Goal: Task Accomplishment & Management: Complete application form

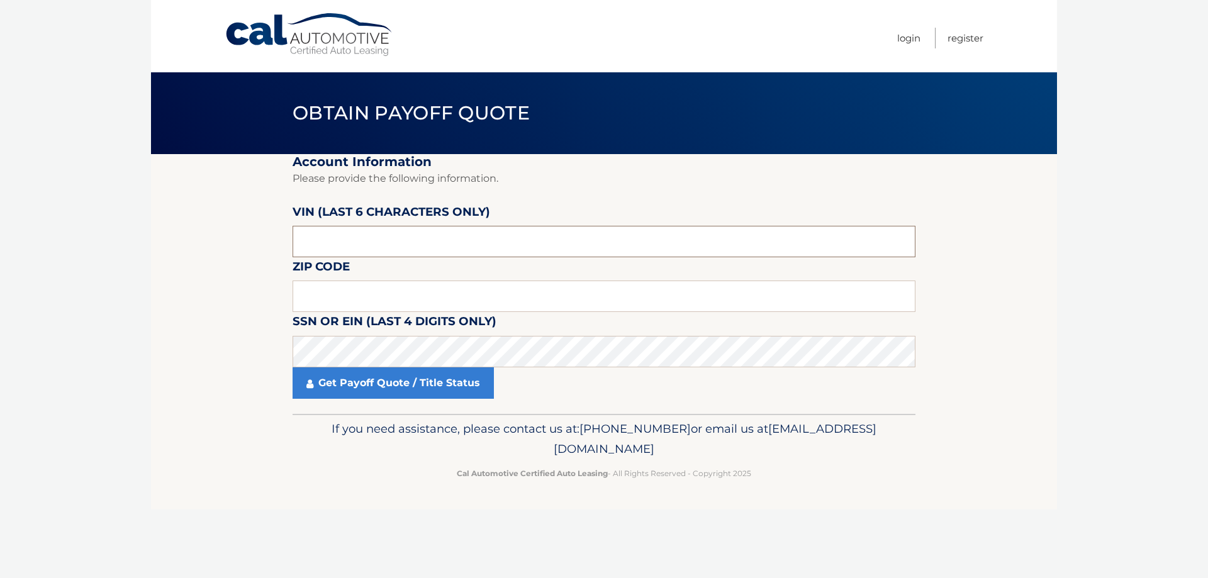
click at [316, 241] on input "text" at bounding box center [604, 241] width 623 height 31
click at [362, 235] on input "text" at bounding box center [604, 241] width 623 height 31
drag, startPoint x: 355, startPoint y: 247, endPoint x: 245, endPoint y: 247, distance: 110.1
click at [245, 247] on section "Account Information Please provide the following information. VIN (last 6 chara…" at bounding box center [604, 284] width 906 height 260
paste input "PC5948"
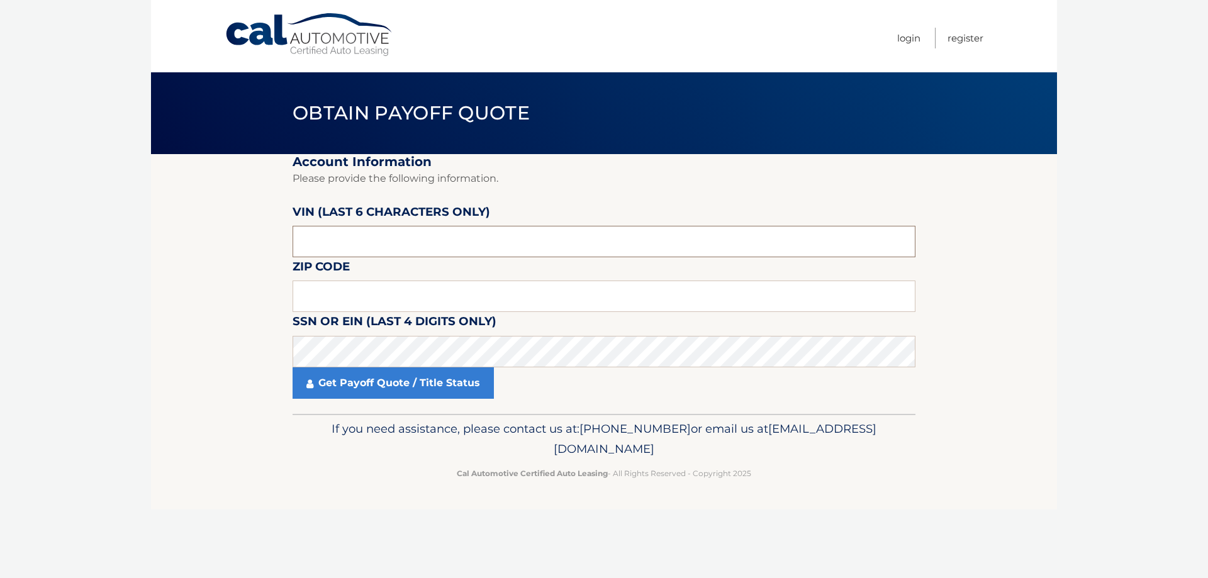
type input "PC5948"
click at [309, 299] on input "text" at bounding box center [604, 296] width 623 height 31
type input "11803"
click button "For Originating Dealer" at bounding box center [0, 0] width 0 height 0
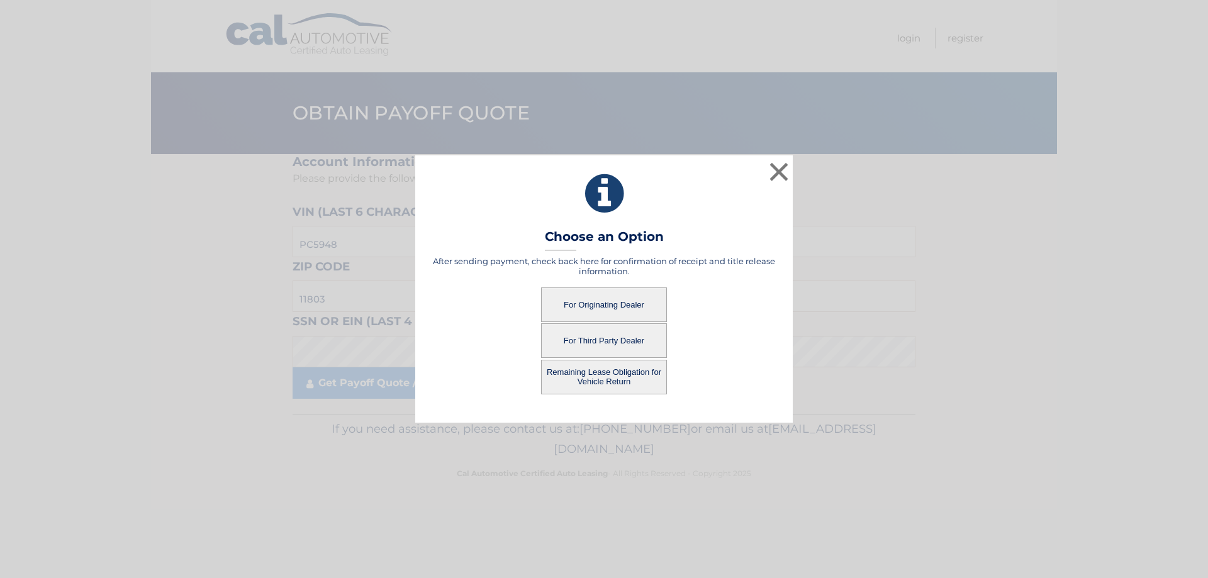
click at [581, 296] on button "For Originating Dealer" at bounding box center [604, 305] width 126 height 35
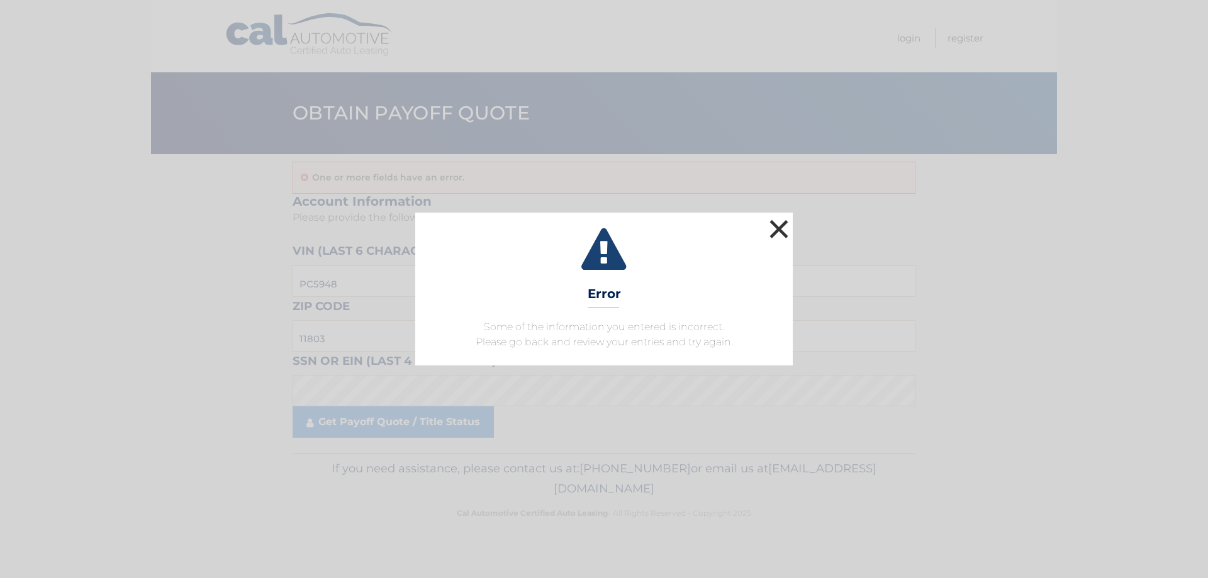
click at [778, 223] on button "×" at bounding box center [778, 228] width 25 height 25
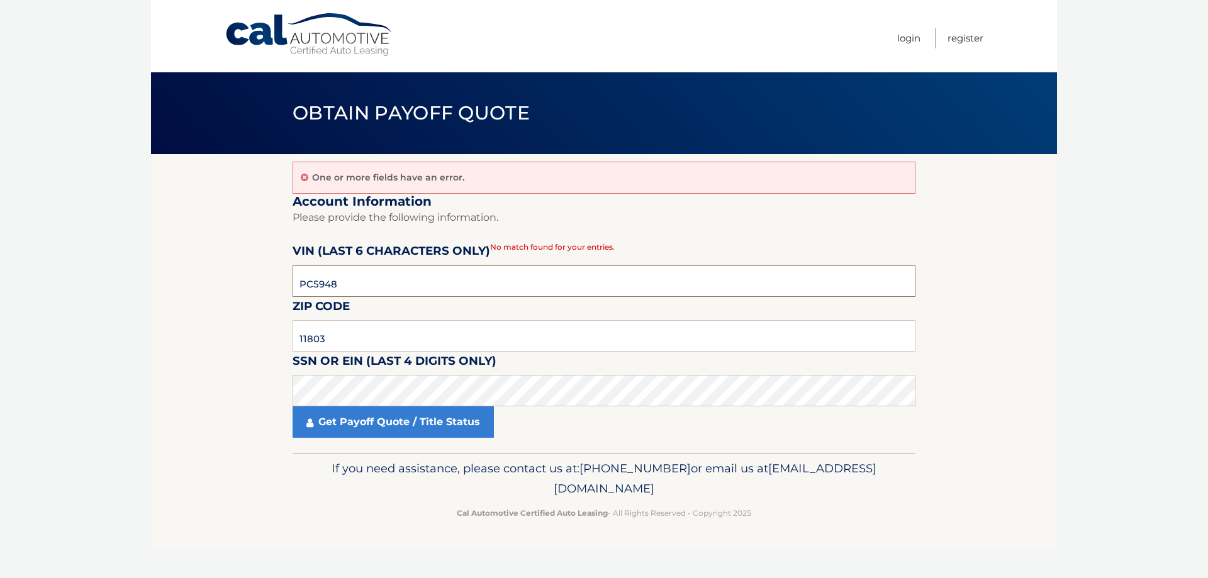
drag, startPoint x: 372, startPoint y: 286, endPoint x: 226, endPoint y: 289, distance: 146.6
click at [226, 289] on section "One or more fields have an error. Account Information Please provide the follow…" at bounding box center [604, 303] width 906 height 299
paste input "594893"
type input "594893"
click at [335, 425] on link "Get Payoff Quote / Title Status" at bounding box center [393, 421] width 201 height 31
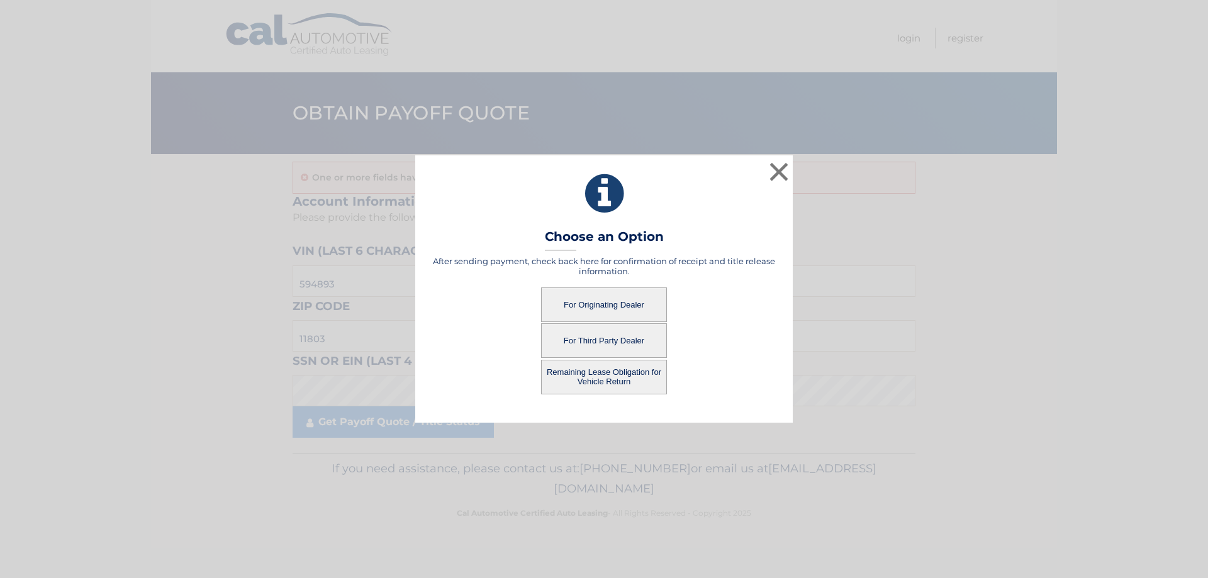
click at [605, 302] on button "For Originating Dealer" at bounding box center [604, 305] width 126 height 35
click at [607, 303] on button "For Originating Dealer" at bounding box center [604, 305] width 126 height 35
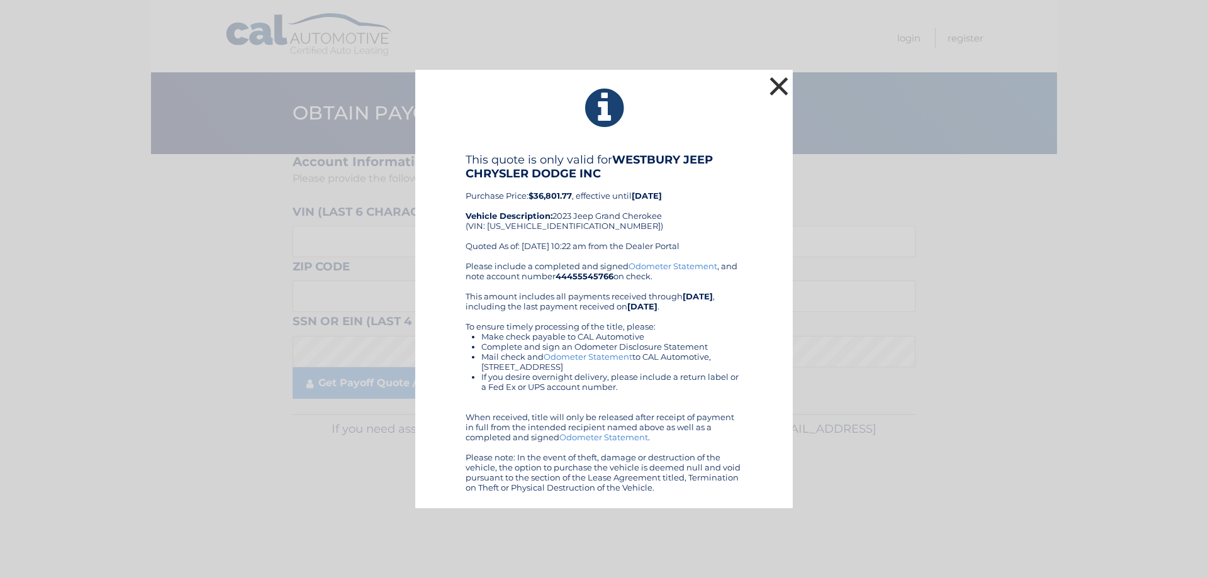
click at [782, 86] on button "×" at bounding box center [778, 86] width 25 height 25
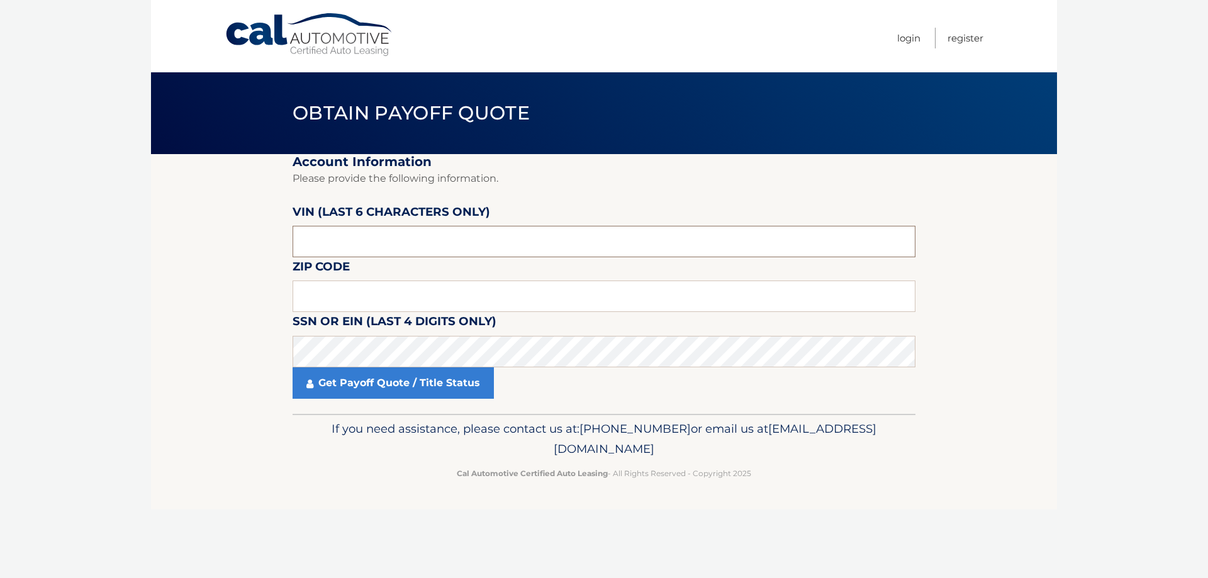
click at [338, 240] on input "text" at bounding box center [604, 241] width 623 height 31
drag, startPoint x: 337, startPoint y: 245, endPoint x: 269, endPoint y: 247, distance: 68.6
click at [269, 247] on section "Account Information Please provide the following information. VIN (last 6 chara…" at bounding box center [604, 284] width 906 height 260
paste input "594893"
type input "594893"
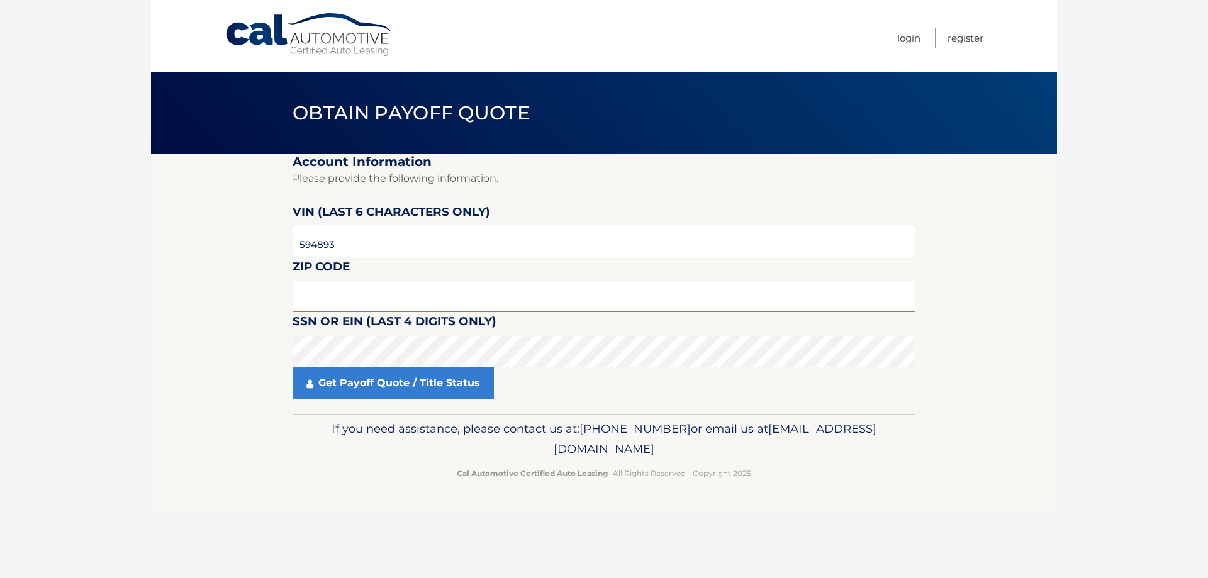
click at [317, 296] on input "text" at bounding box center [604, 296] width 623 height 31
type input "1"
type input "11803"
click at [278, 355] on section "Account Information Please provide the following information. VIN (last 6 chara…" at bounding box center [604, 284] width 906 height 260
click at [349, 395] on link "Get Payoff Quote / Title Status" at bounding box center [393, 382] width 201 height 31
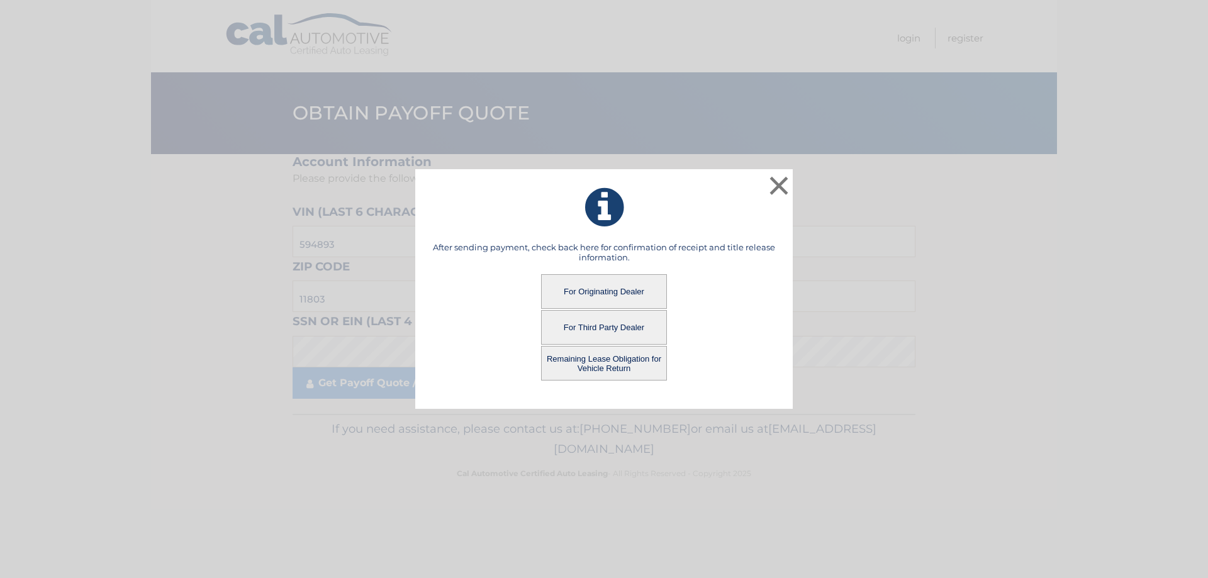
click at [587, 329] on button "For Third Party Dealer" at bounding box center [604, 327] width 126 height 35
click at [591, 329] on button "For Third Party Dealer" at bounding box center [604, 327] width 126 height 35
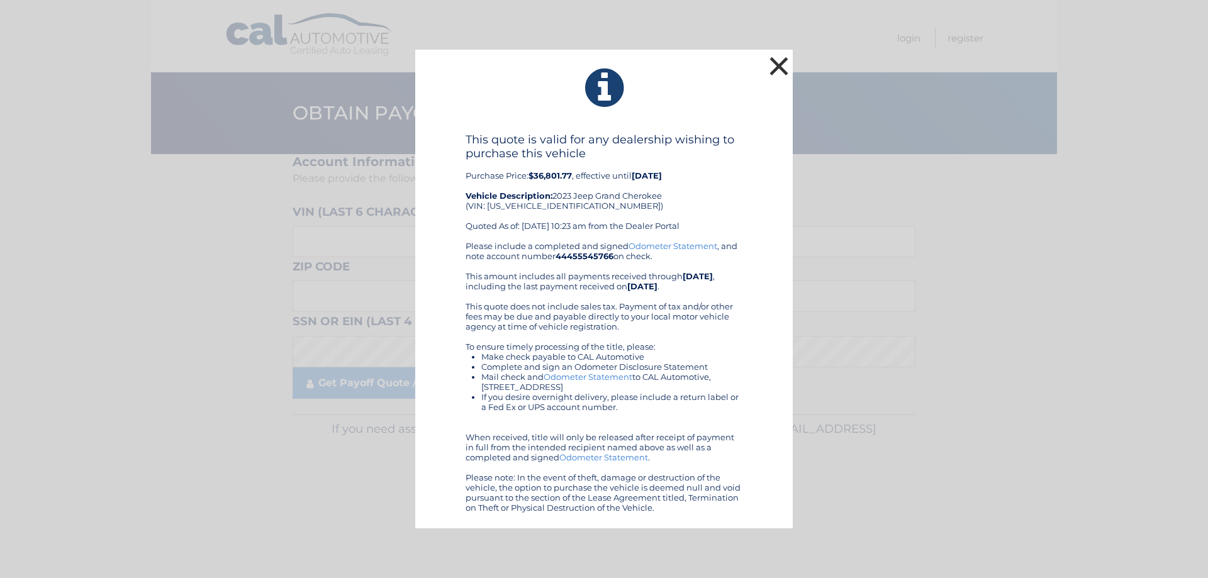
click at [776, 65] on button "×" at bounding box center [778, 65] width 25 height 25
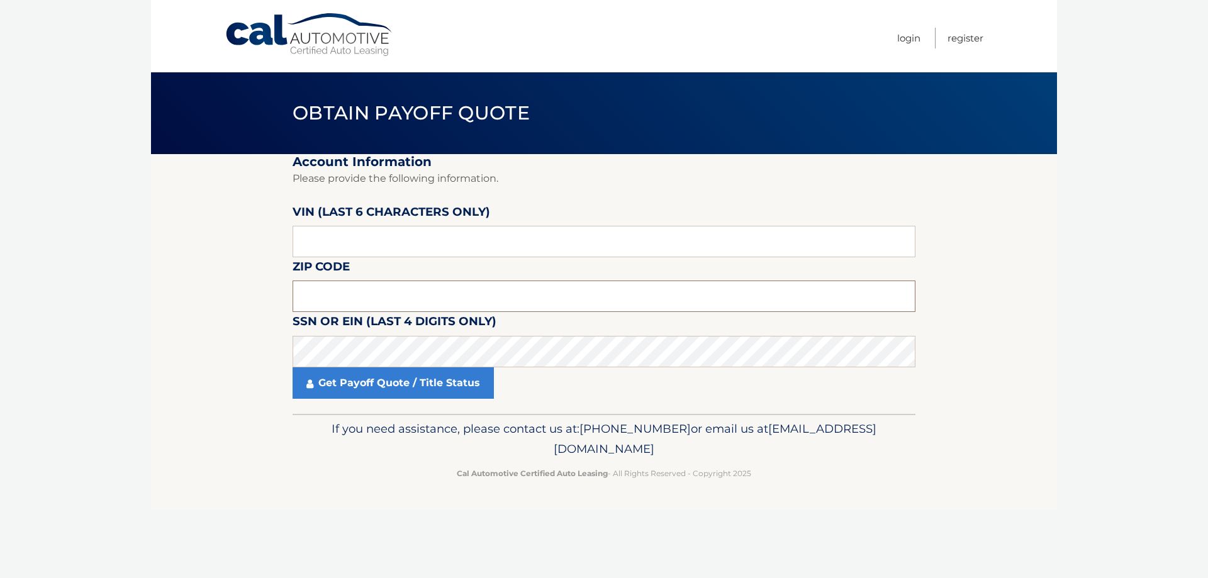
click at [348, 304] on input "text" at bounding box center [604, 296] width 623 height 31
type input "11803"
click at [329, 242] on input "text" at bounding box center [604, 241] width 623 height 31
drag, startPoint x: 341, startPoint y: 245, endPoint x: 276, endPoint y: 238, distance: 65.8
click at [276, 238] on section "Account Information Please provide the following information. VIN (last 6 chara…" at bounding box center [604, 284] width 906 height 260
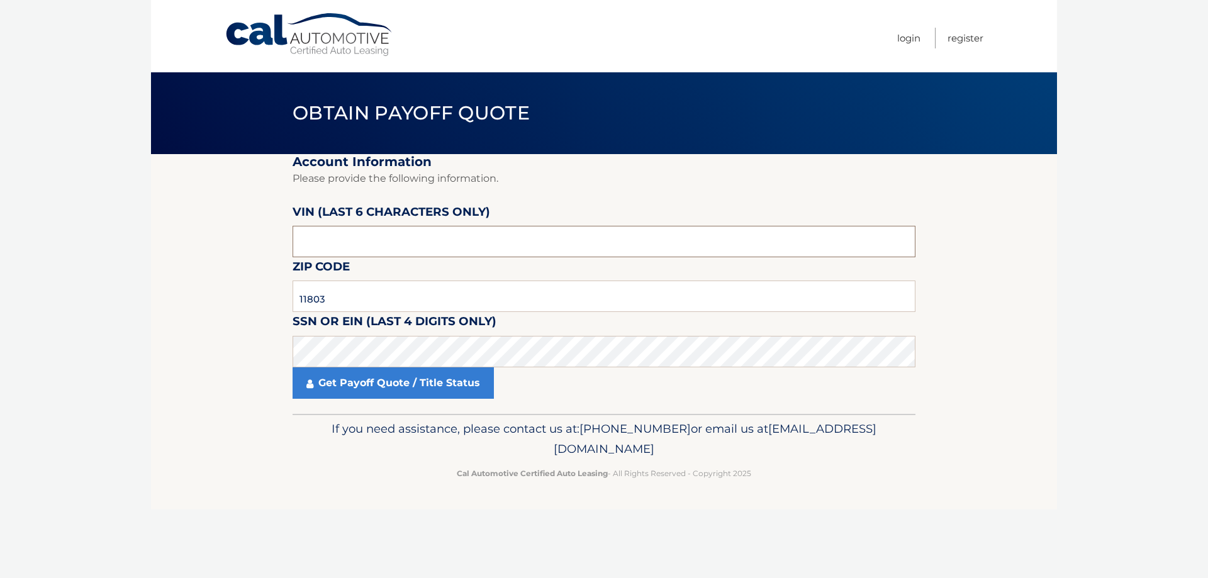
paste input "594893"
type input "594893"
click at [350, 384] on link "Get Payoff Quote / Title Status" at bounding box center [393, 382] width 201 height 31
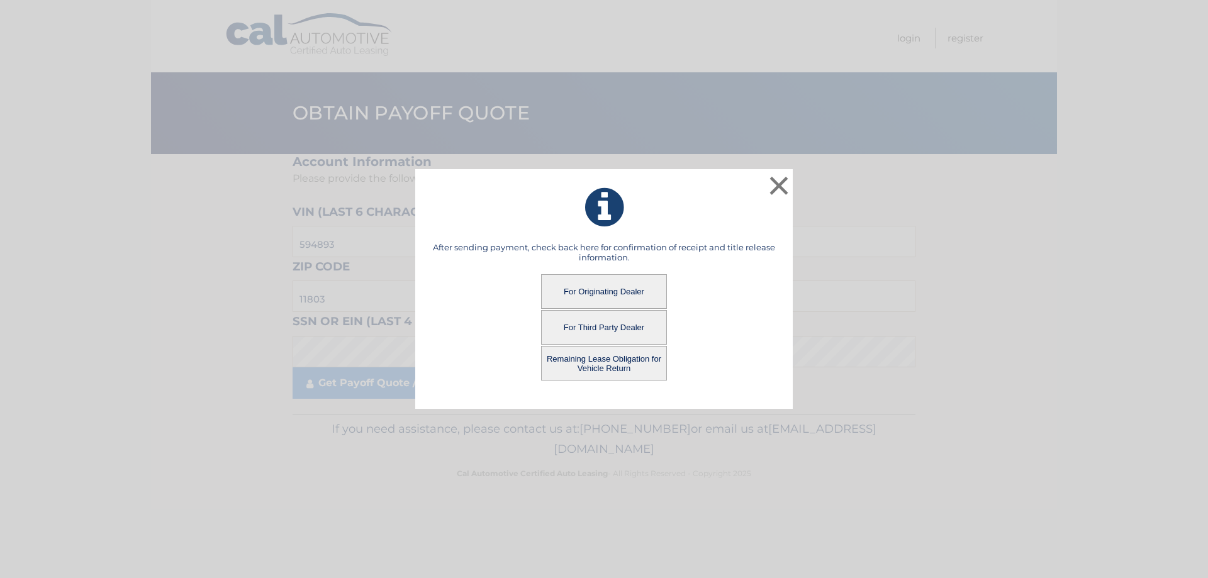
click at [605, 361] on button "Remaining Lease Obligation for Vehicle Return" at bounding box center [604, 363] width 126 height 35
click at [605, 359] on button "Remaining Lease Obligation for Vehicle Return" at bounding box center [604, 363] width 126 height 35
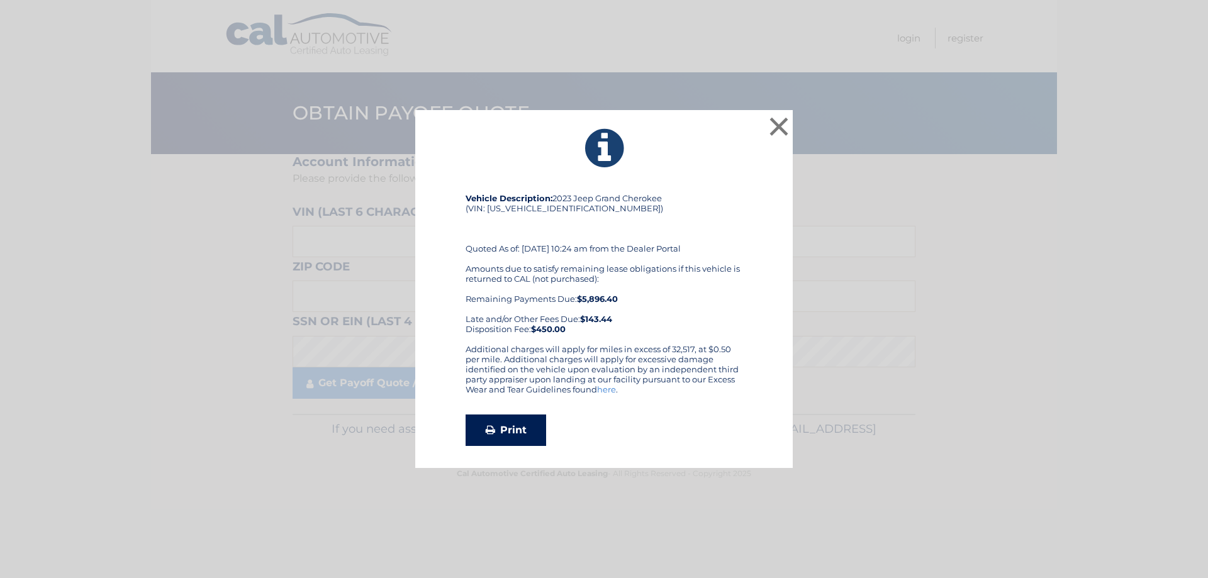
click at [521, 428] on link "Print" at bounding box center [506, 430] width 81 height 31
click at [786, 123] on button "×" at bounding box center [778, 126] width 25 height 25
